Goal: Check status: Check status

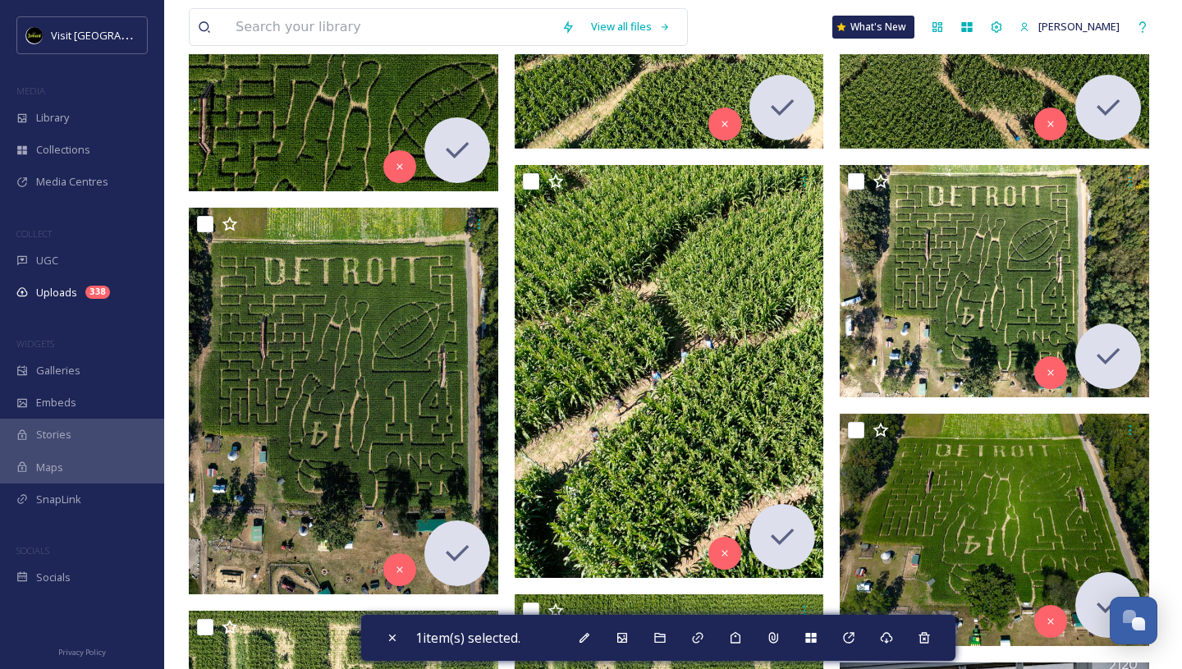
scroll to position [2613, 0]
click at [95, 286] on div "338" at bounding box center [97, 292] width 25 height 13
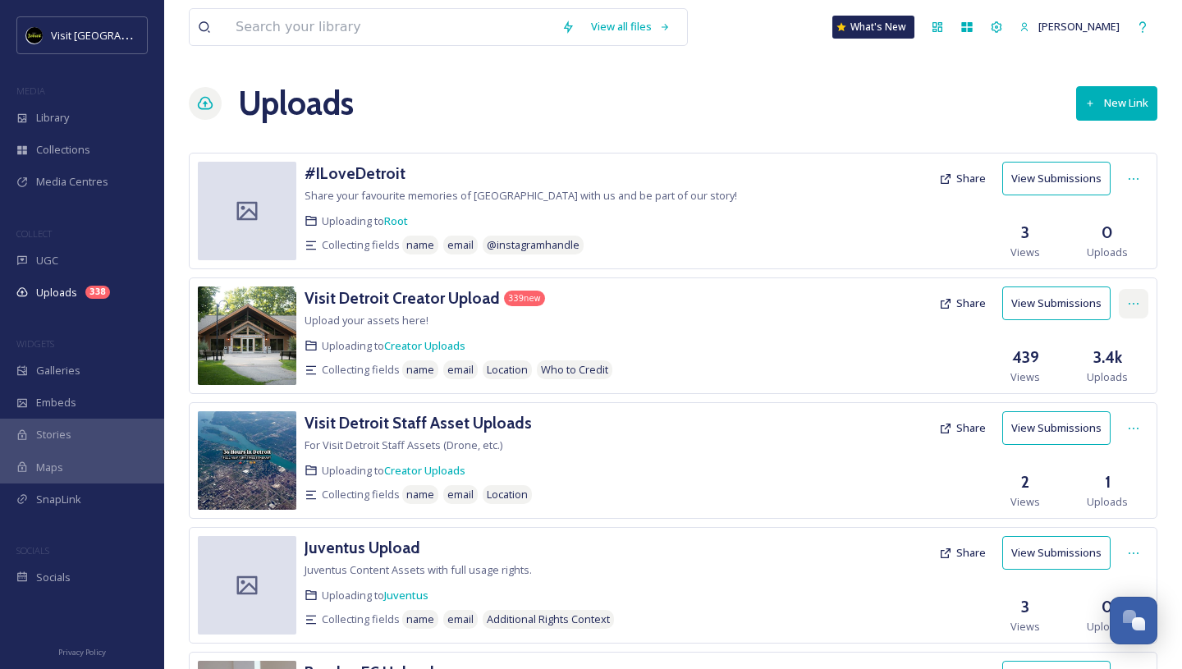
click at [1132, 312] on div at bounding box center [1134, 304] width 30 height 30
click at [1112, 333] on span "View Link" at bounding box center [1117, 340] width 46 height 16
click at [1074, 302] on button "View Submissions" at bounding box center [1056, 304] width 108 height 34
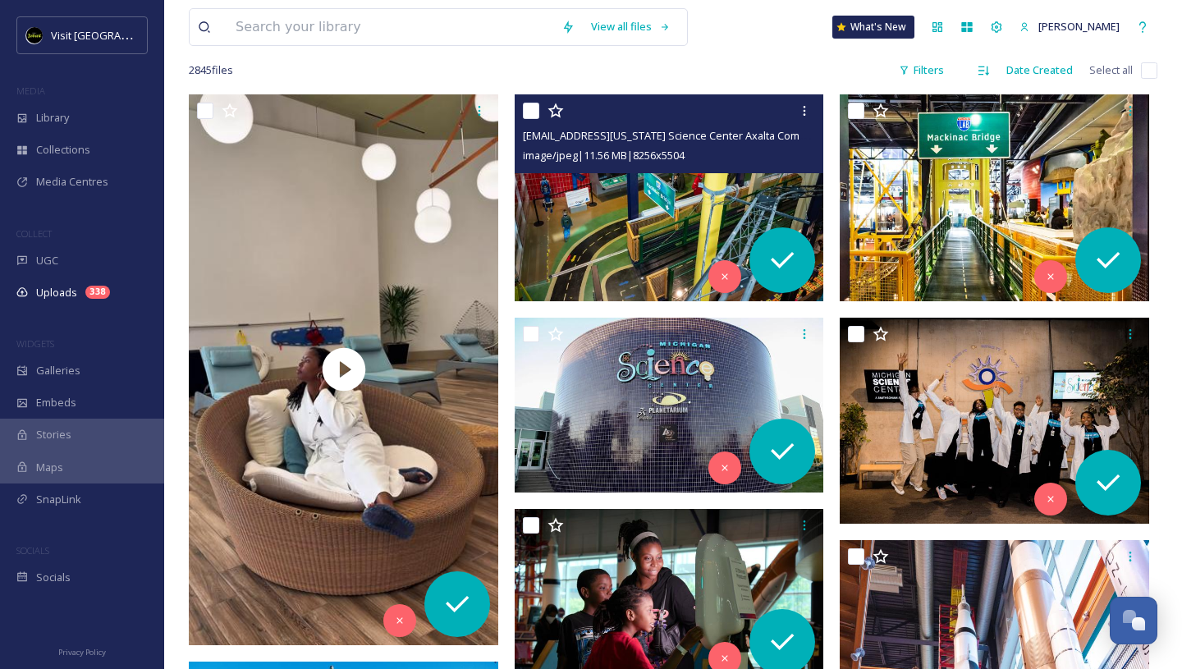
scroll to position [243, 0]
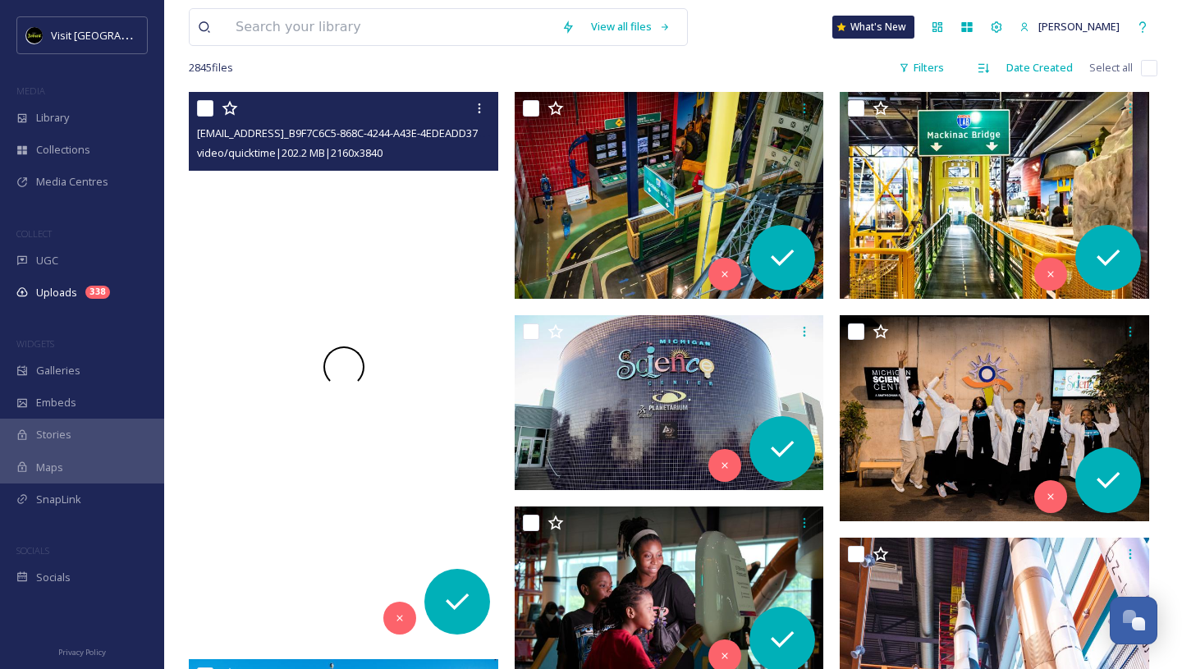
click at [338, 280] on div at bounding box center [344, 367] width 310 height 550
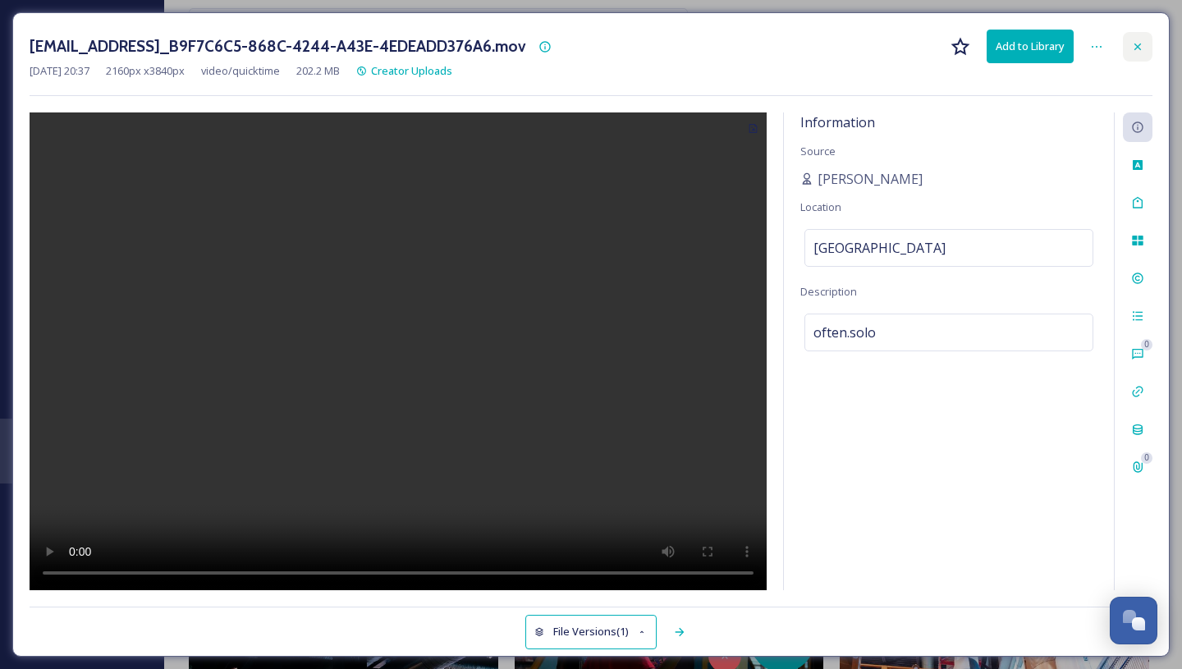
click at [1150, 41] on div at bounding box center [1138, 47] width 30 height 30
